Goal: Find specific page/section: Find specific page/section

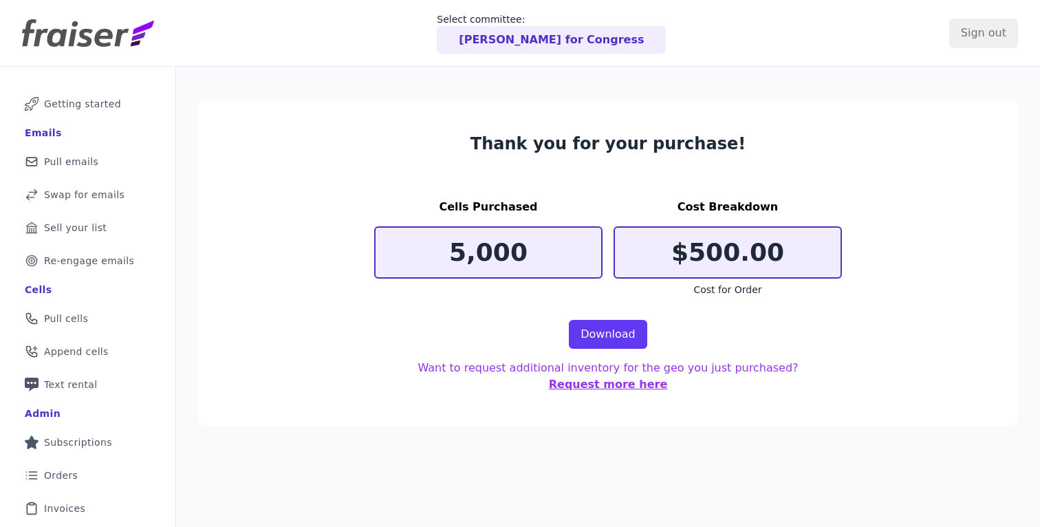
click at [513, 45] on p "[PERSON_NAME] for Congress" at bounding box center [551, 40] width 185 height 17
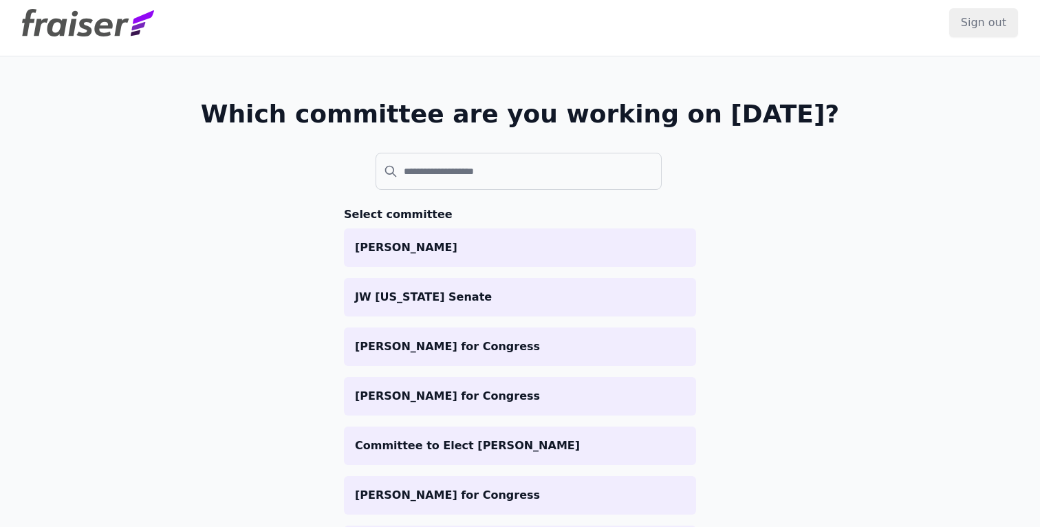
scroll to position [7, 0]
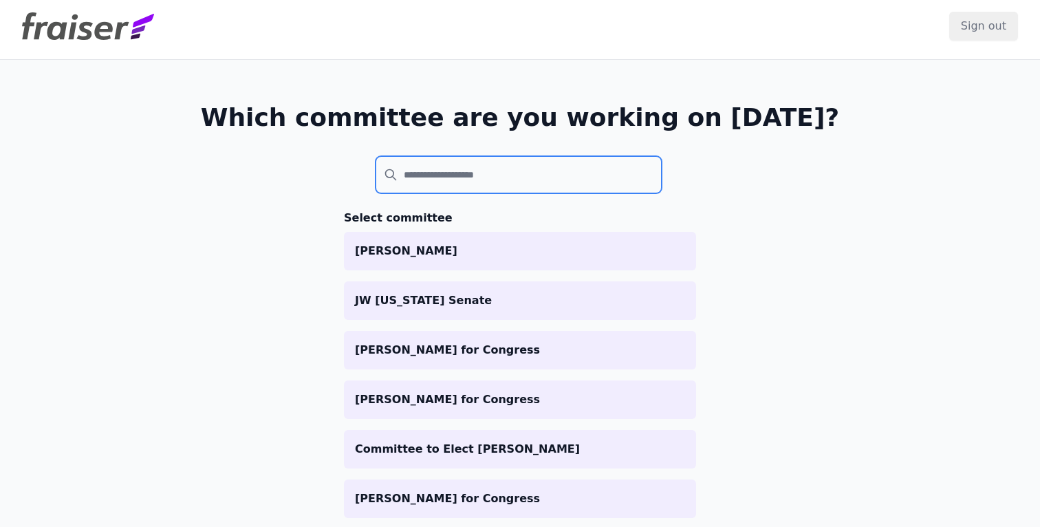
click at [458, 171] on input "search" at bounding box center [519, 174] width 286 height 37
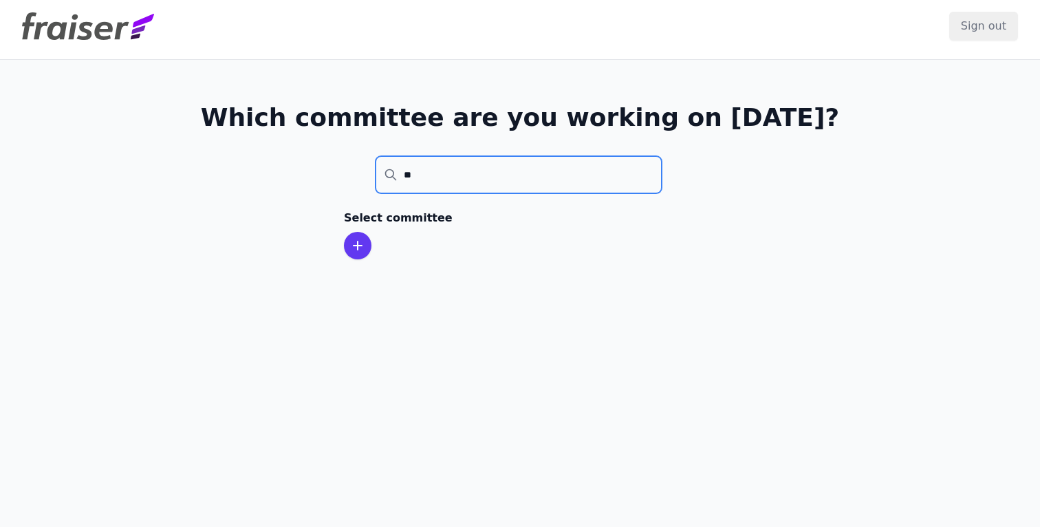
type input "*"
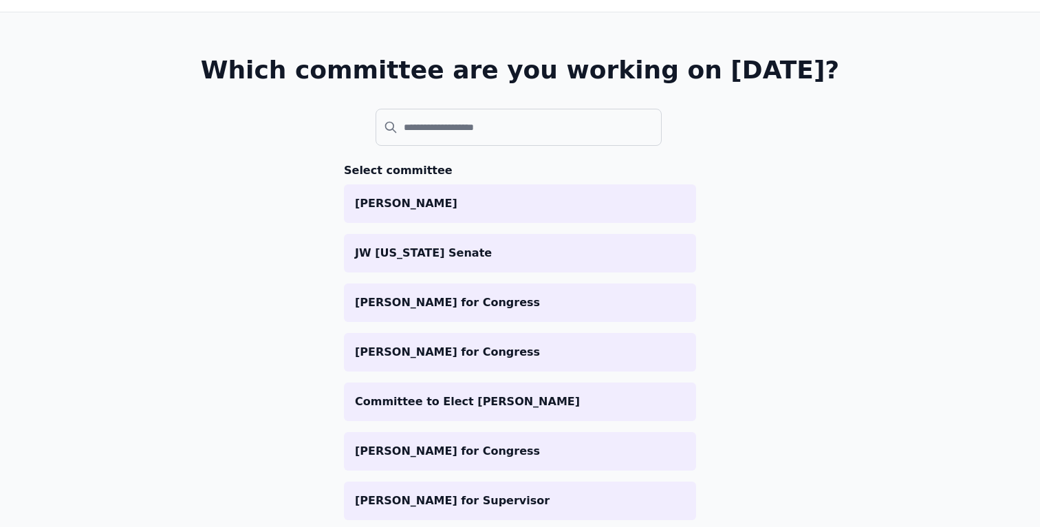
scroll to position [54, 0]
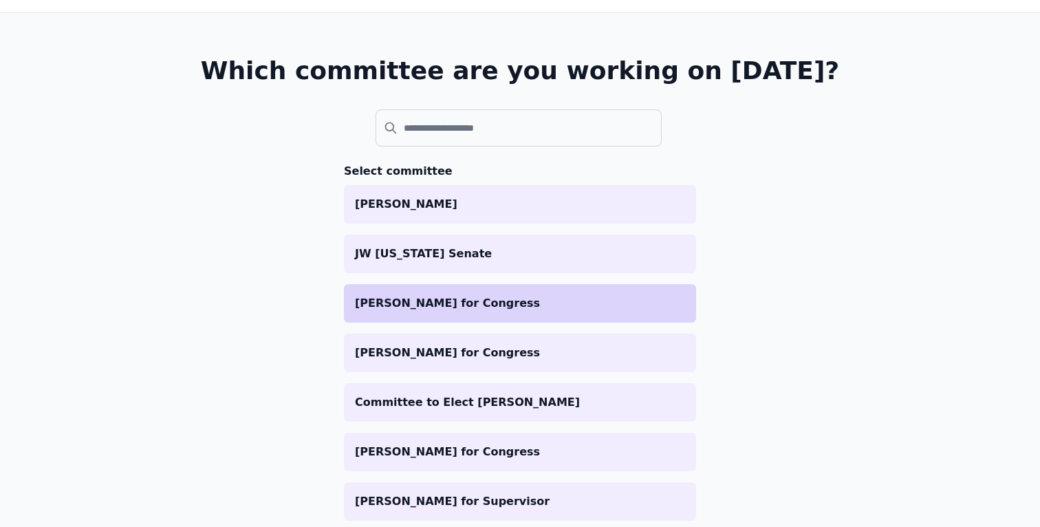
click at [389, 301] on p "[PERSON_NAME] for Congress" at bounding box center [520, 303] width 330 height 17
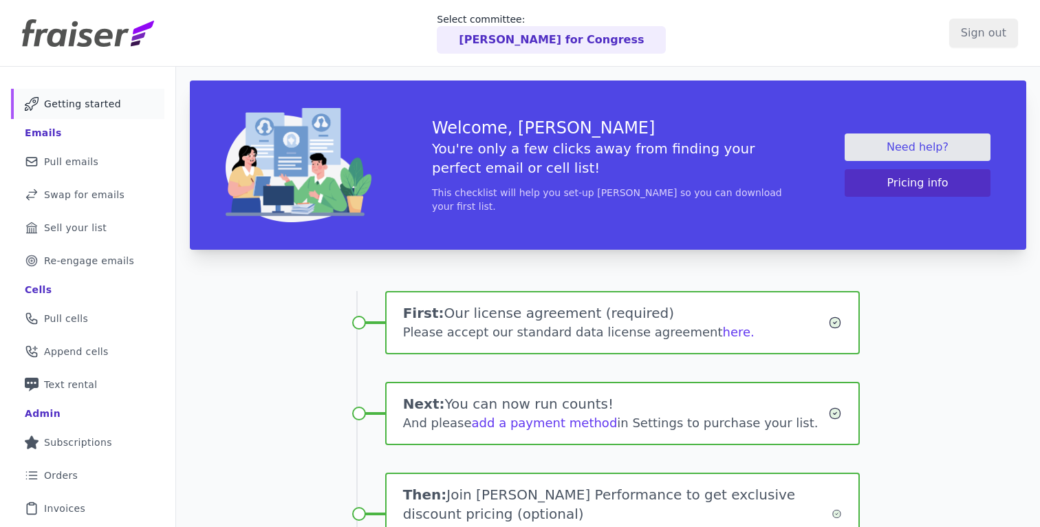
scroll to position [207, 0]
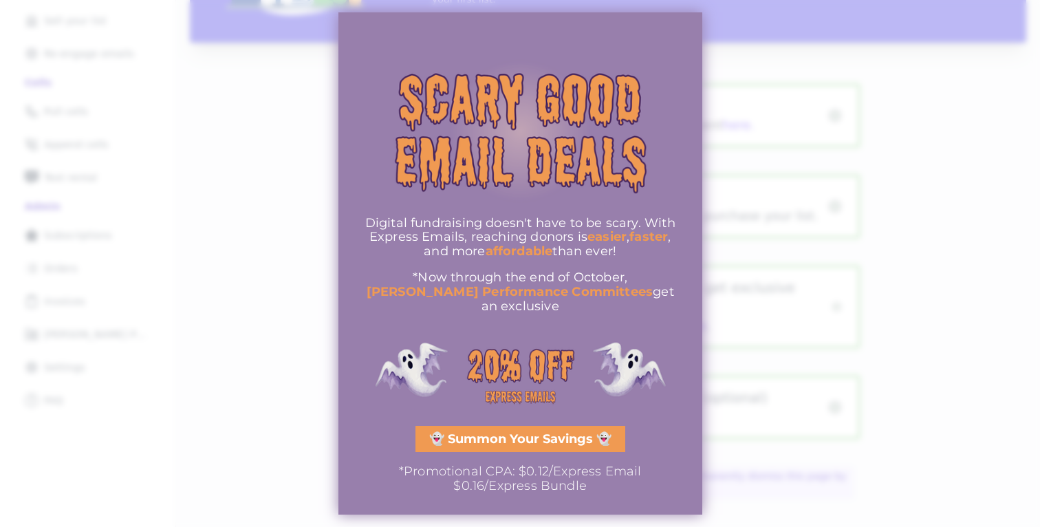
click at [278, 317] on div at bounding box center [520, 263] width 1040 height 527
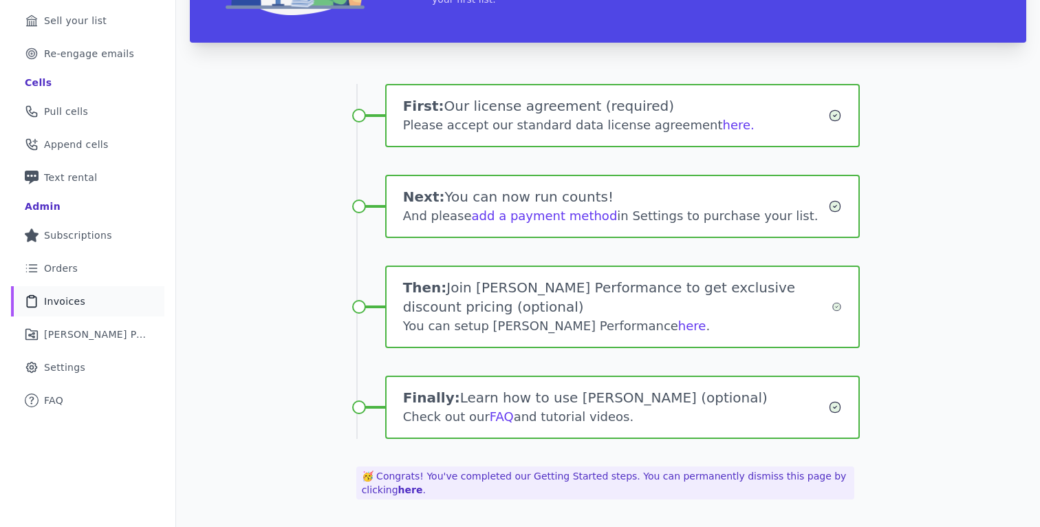
click at [65, 308] on link "Clipboard Icon Outline of a clipboard Invoices" at bounding box center [87, 301] width 153 height 30
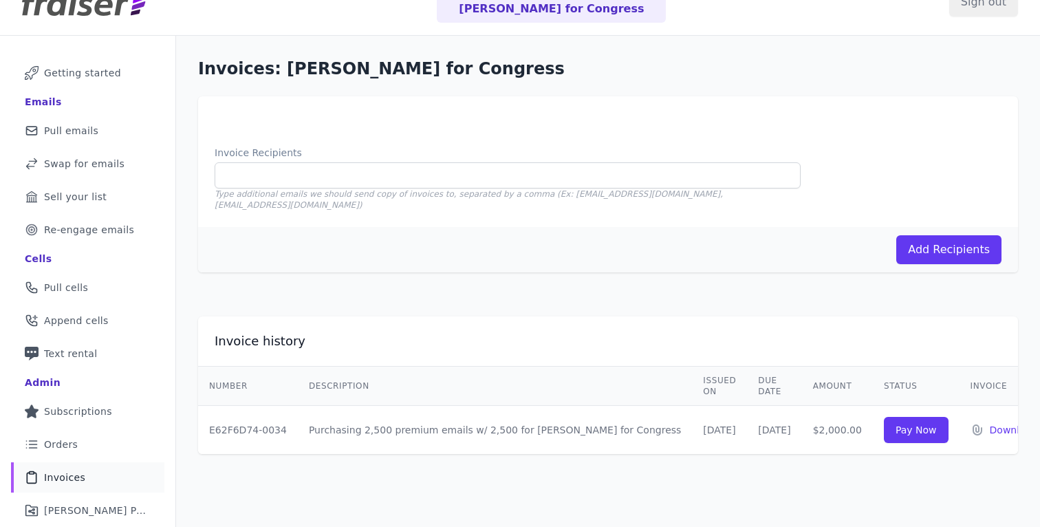
scroll to position [34, 0]
